Goal: Task Accomplishment & Management: Manage account settings

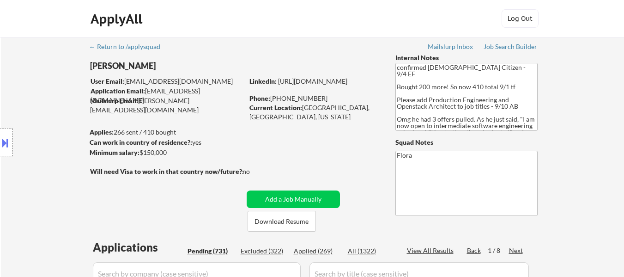
select select ""pending""
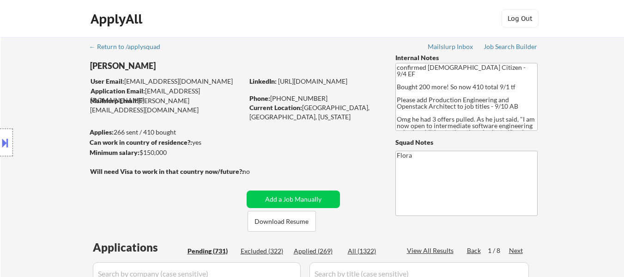
select select ""pending""
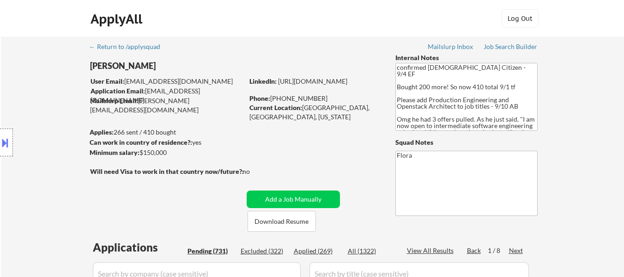
select select ""pending""
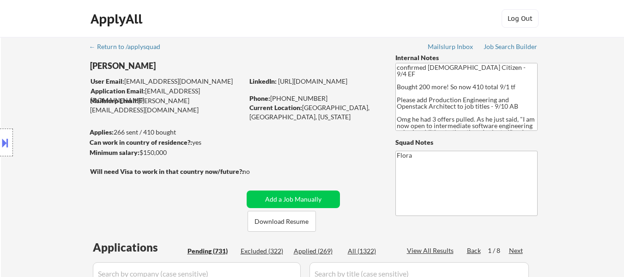
select select ""pending""
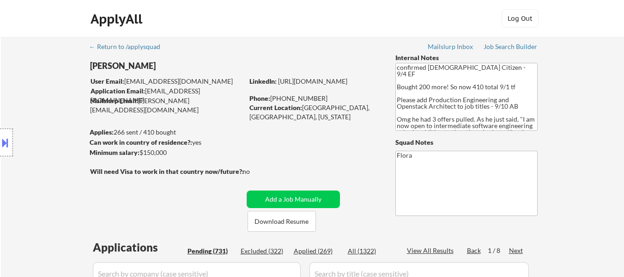
select select ""pending""
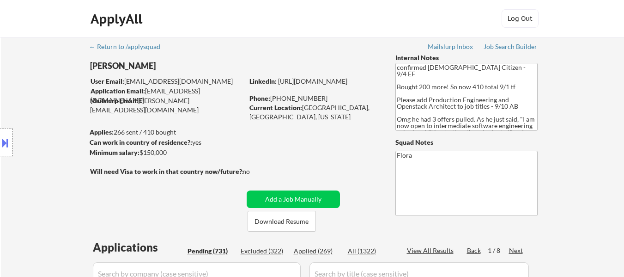
select select ""pending""
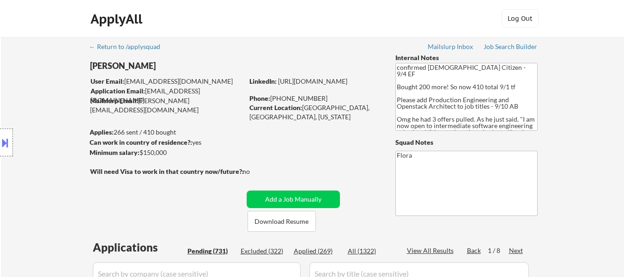
select select ""pending""
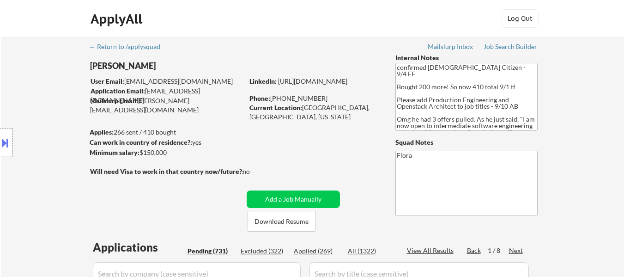
select select ""pending""
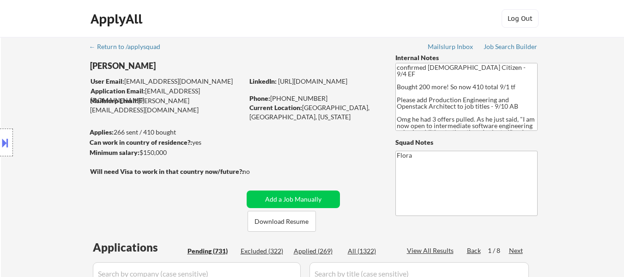
select select ""pending""
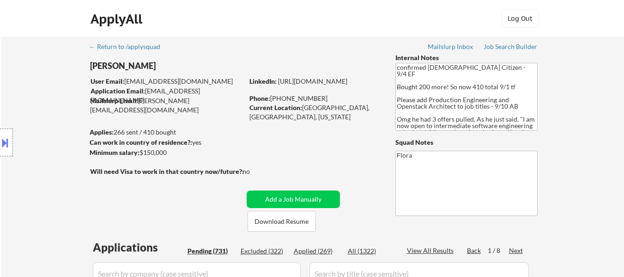
select select ""pending""
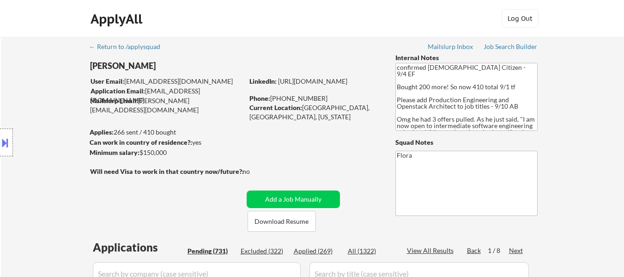
select select ""pending""
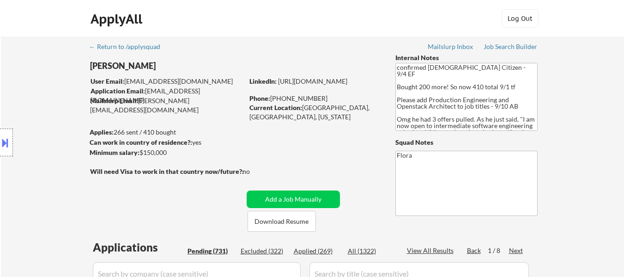
select select ""pending""
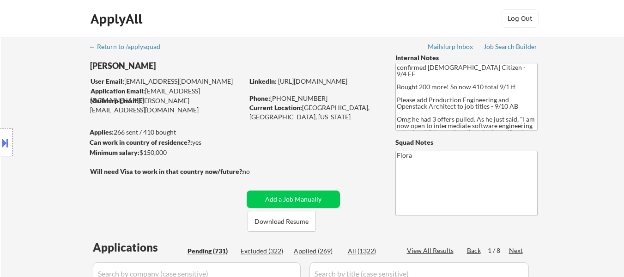
select select ""pending""
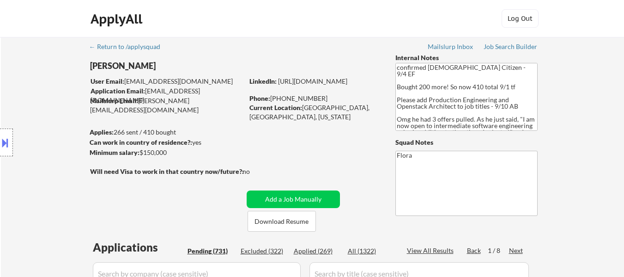
select select ""pending""
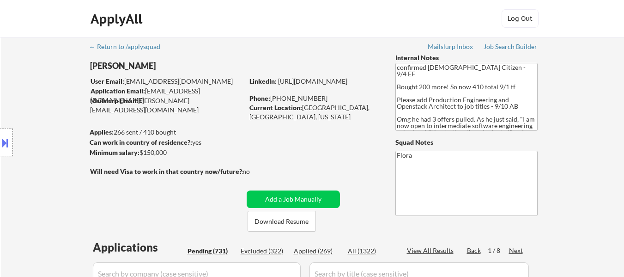
select select ""pending""
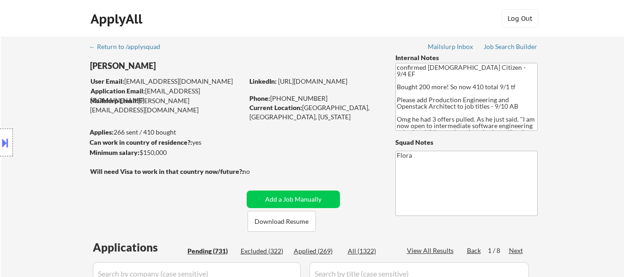
select select ""pending""
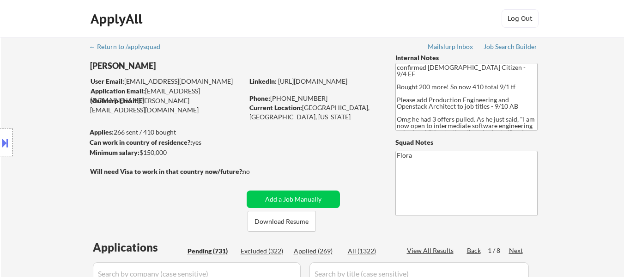
select select ""pending""
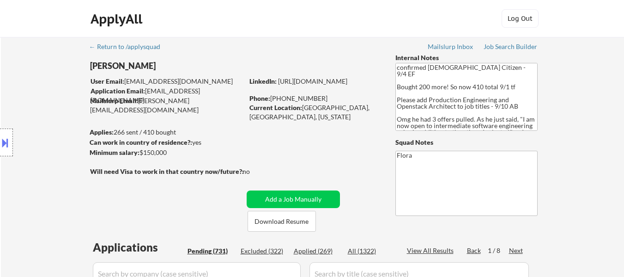
select select ""pending""
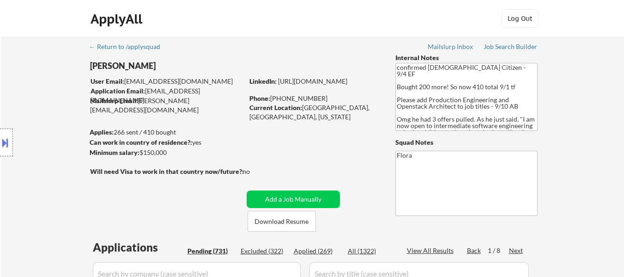
select select ""pending""
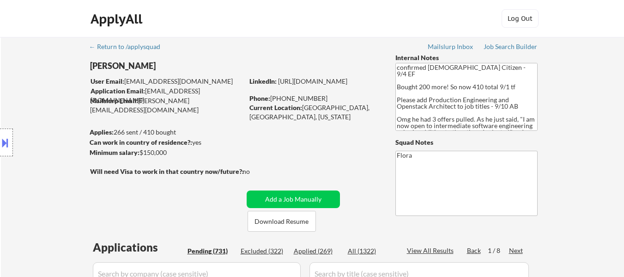
select select ""pending""
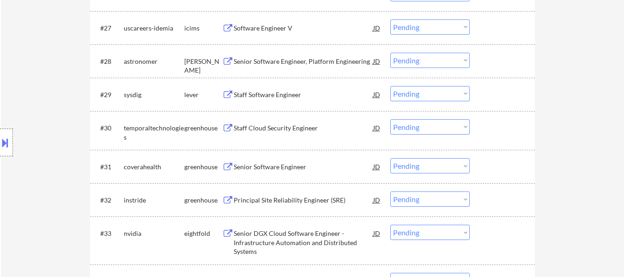
scroll to position [1247, 0]
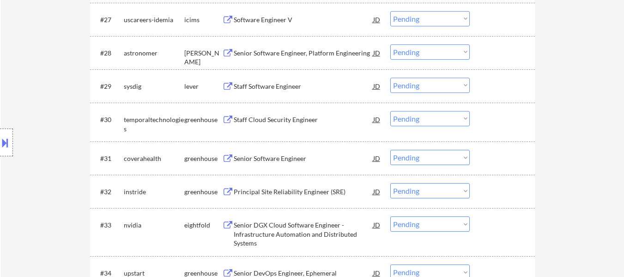
click at [308, 54] on div "Senior Software Engineer, Platform Engineering" at bounding box center [303, 52] width 139 height 9
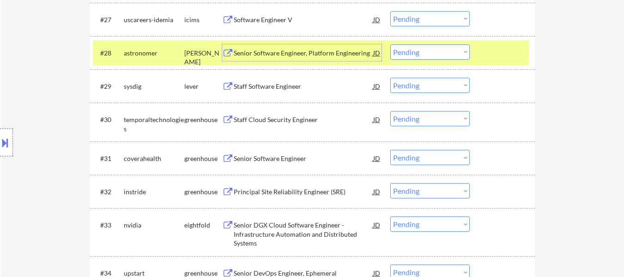
click at [456, 53] on select "Choose an option... Pending Applied Excluded (Questions) Excluded (Expired) Exc…" at bounding box center [429, 51] width 79 height 15
click at [390, 44] on select "Choose an option... Pending Applied Excluded (Questions) Excluded (Expired) Exc…" at bounding box center [429, 51] width 79 height 15
select select ""pending""
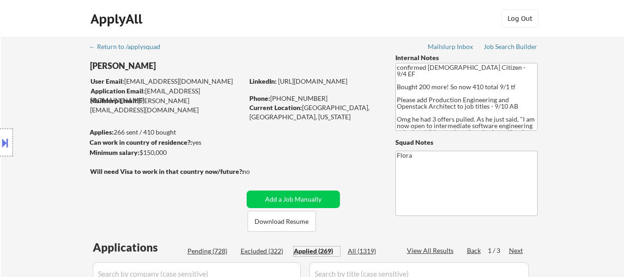
select select ""applied""
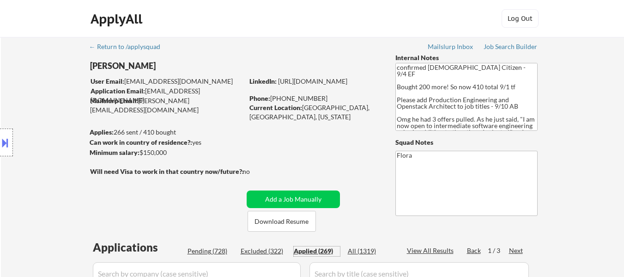
select select ""applied""
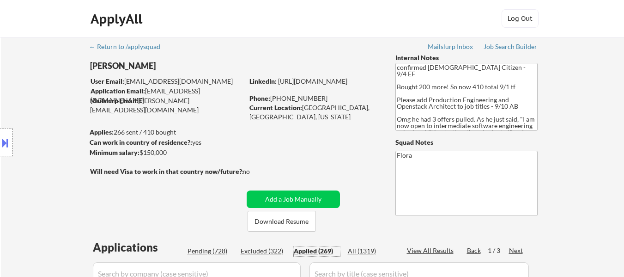
select select ""applied""
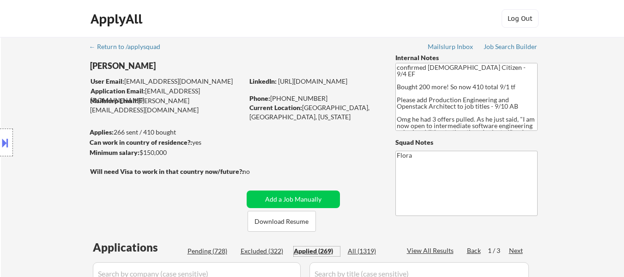
select select ""applied""
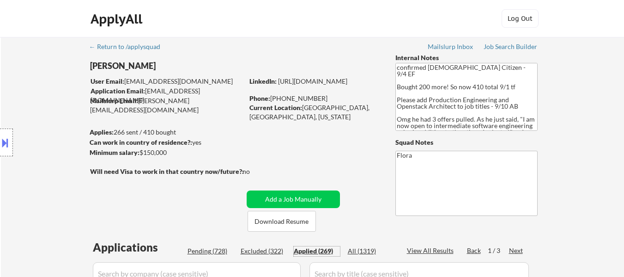
select select ""applied""
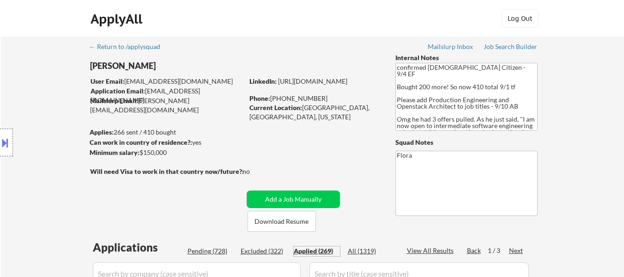
select select ""applied""
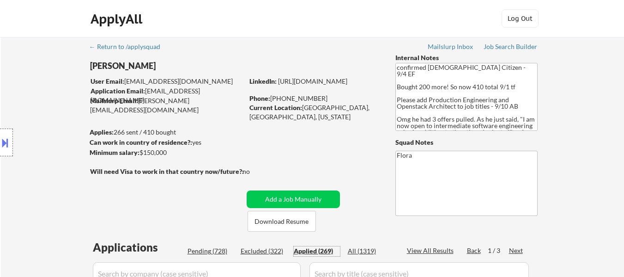
select select ""applied""
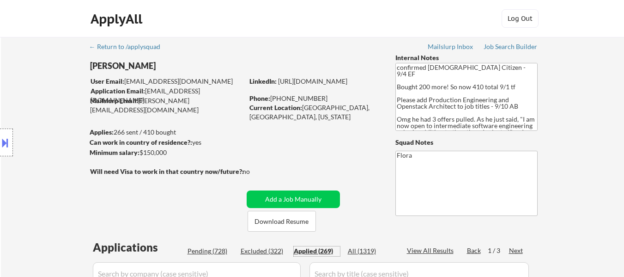
select select ""applied""
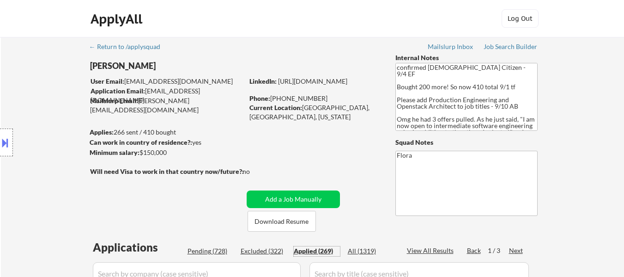
select select ""applied""
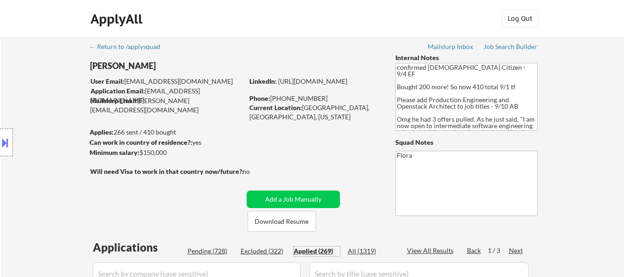
select select ""applied""
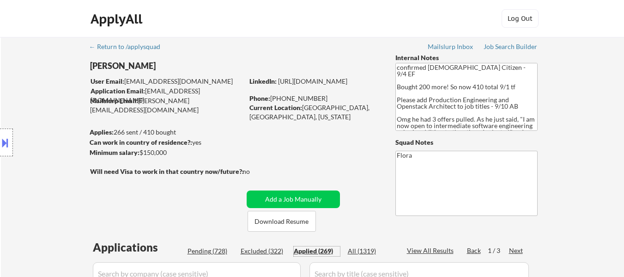
select select ""applied""
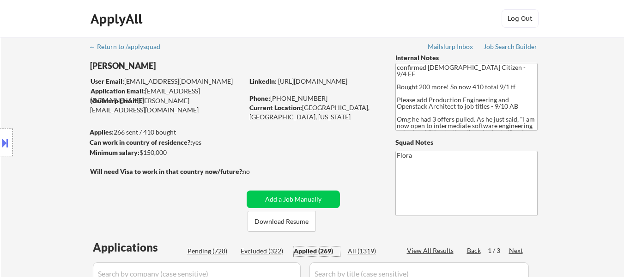
select select ""applied""
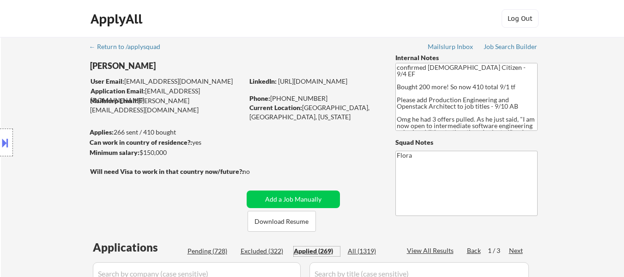
select select ""applied""
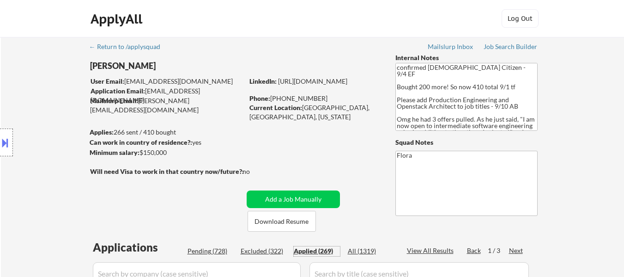
select select ""applied""
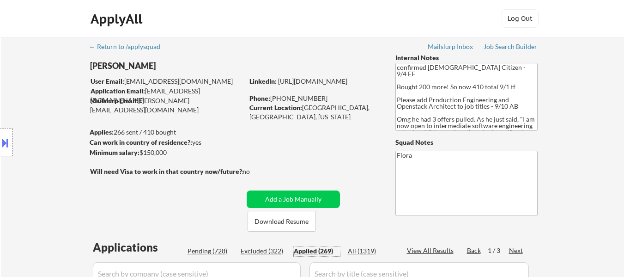
select select ""applied""
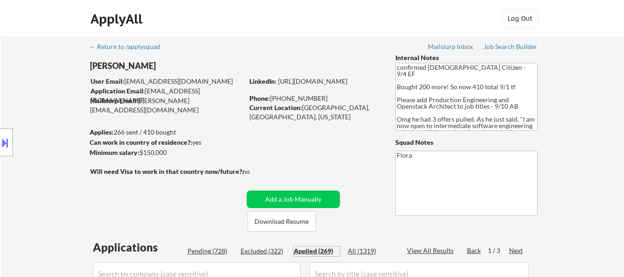
select select ""applied""
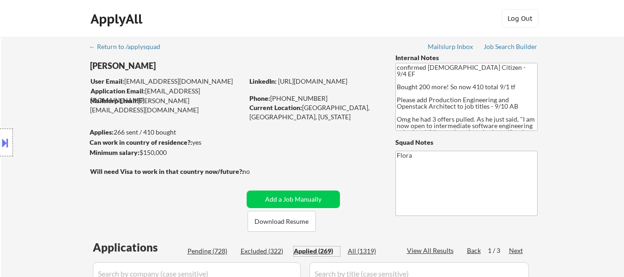
select select ""applied""
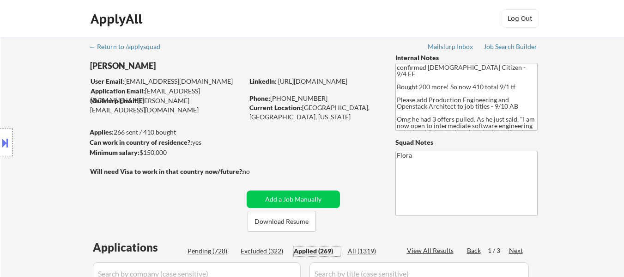
select select ""applied""
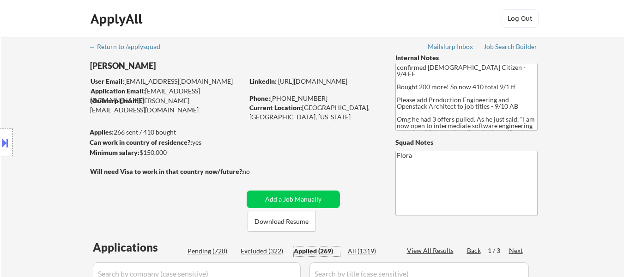
select select ""applied""
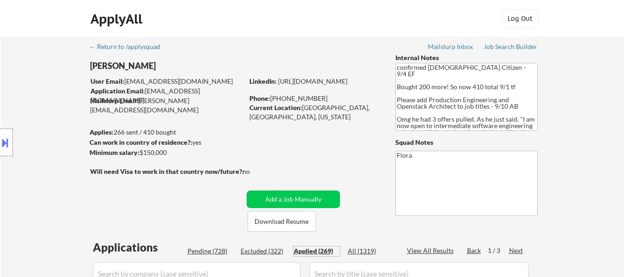
select select ""applied""
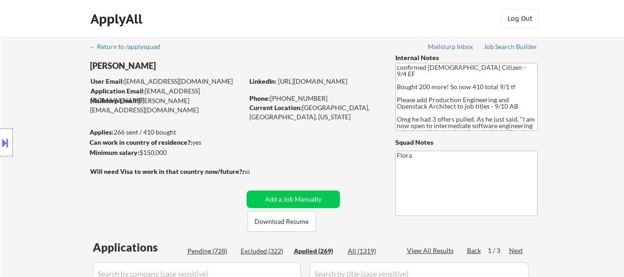
scroll to position [139, 0]
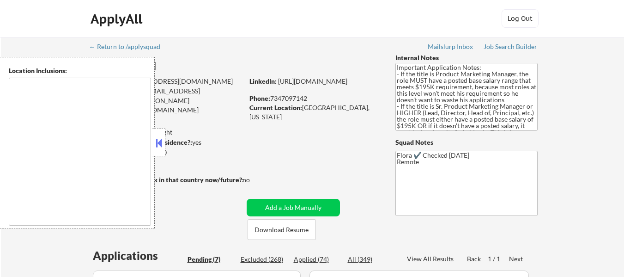
select select ""pending""
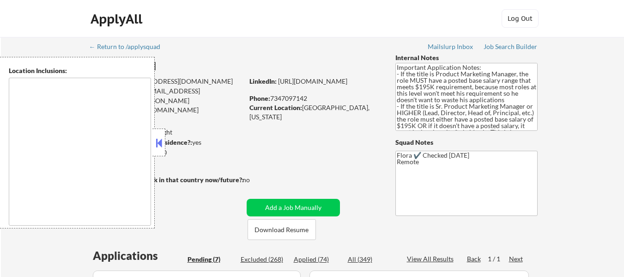
select select ""pending""
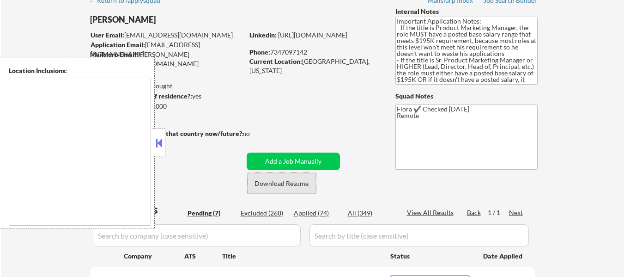
click at [290, 185] on button "Download Resume" at bounding box center [281, 183] width 68 height 21
